Goal: Task Accomplishment & Management: Use online tool/utility

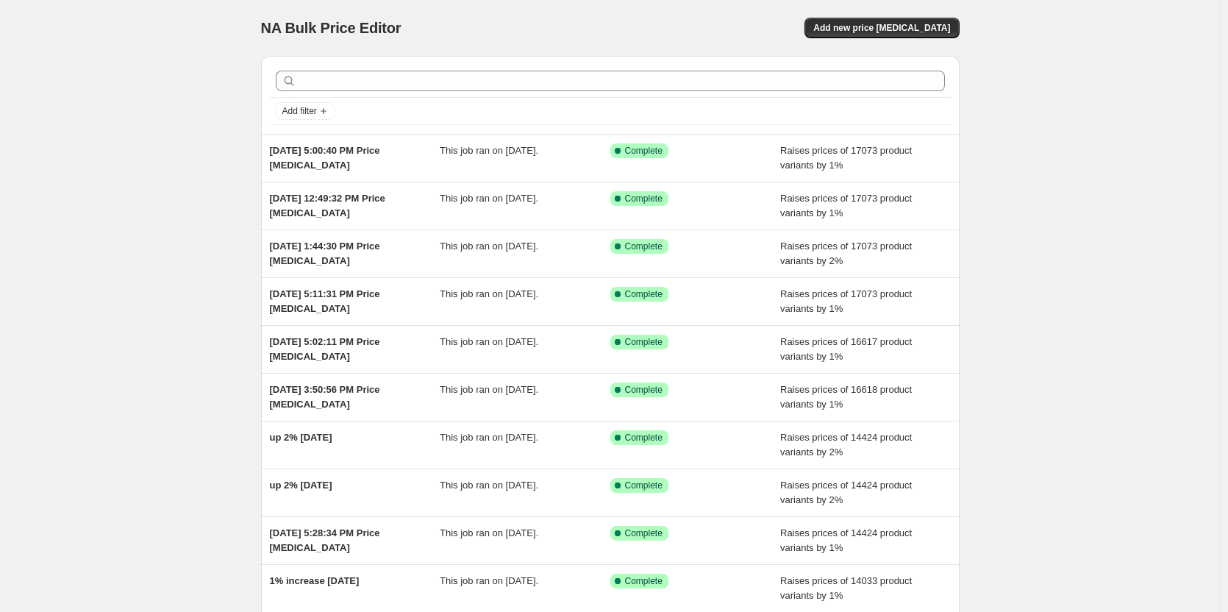
click at [865, 16] on div "NA Bulk Price Editor. This page is ready NA Bulk Price Editor Add new price [ME…" at bounding box center [610, 28] width 699 height 56
click at [863, 26] on span "Add new price [MEDICAL_DATA]" at bounding box center [881, 28] width 137 height 12
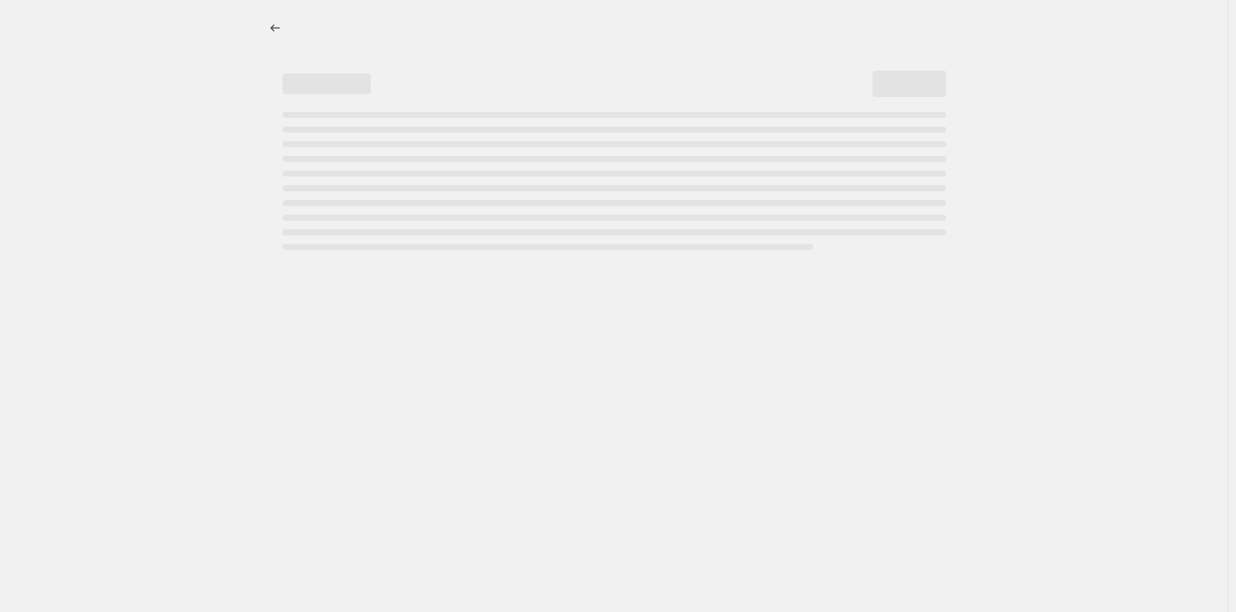
select select "percentage"
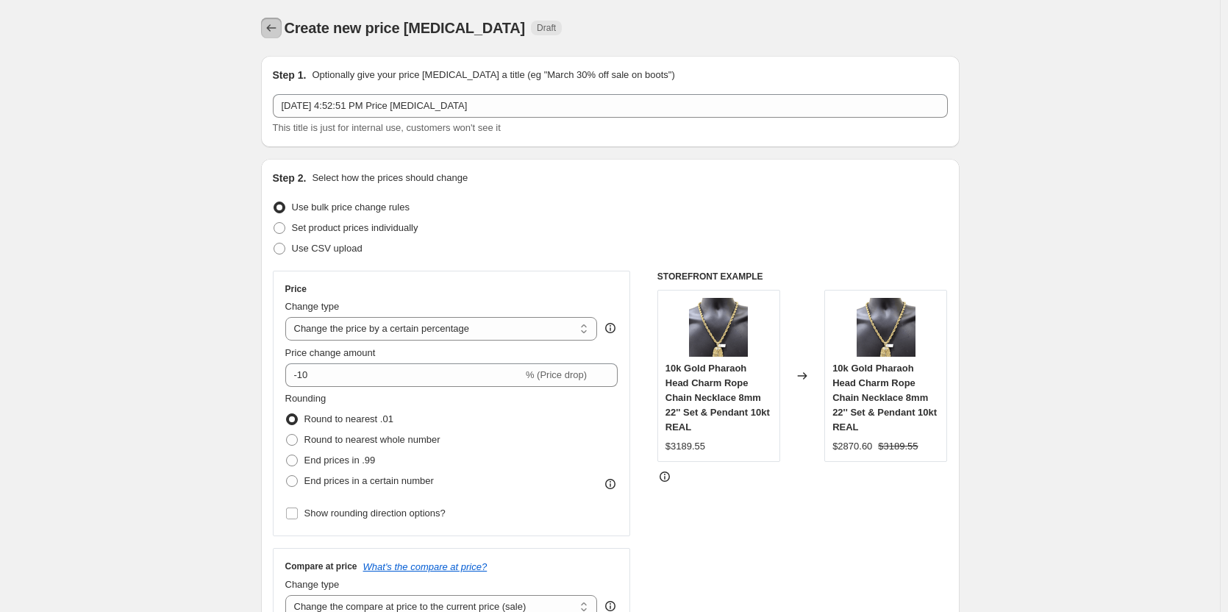
click at [269, 22] on icon "Price change jobs" at bounding box center [271, 28] width 15 height 15
